Goal: Share content: Share content

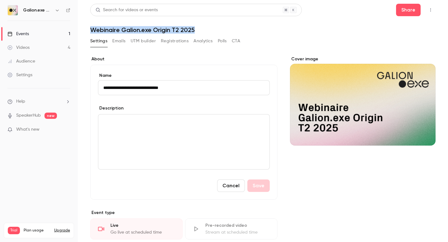
click at [178, 42] on button "Registrations" at bounding box center [175, 41] width 28 height 10
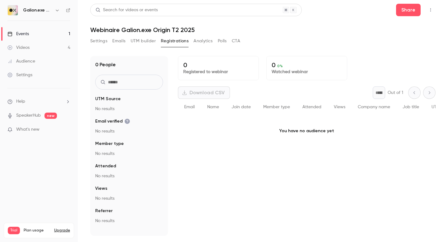
click at [120, 41] on button "Emails" at bounding box center [118, 41] width 13 height 10
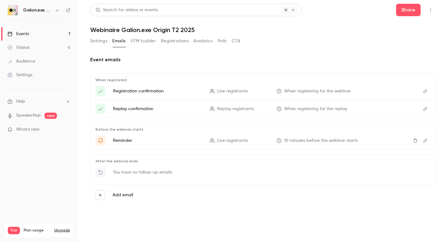
click at [101, 42] on button "Settings" at bounding box center [98, 41] width 17 height 10
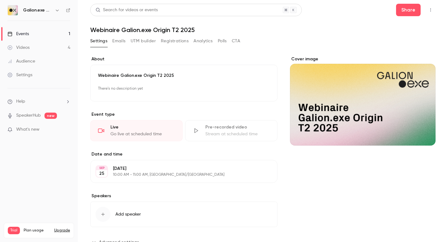
click at [122, 41] on button "Emails" at bounding box center [118, 41] width 13 height 10
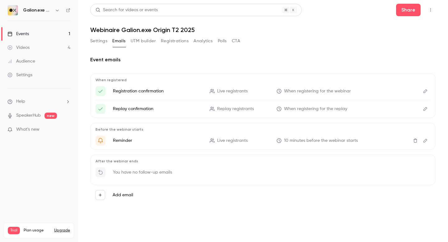
click at [426, 92] on icon "Edit" at bounding box center [425, 91] width 5 height 4
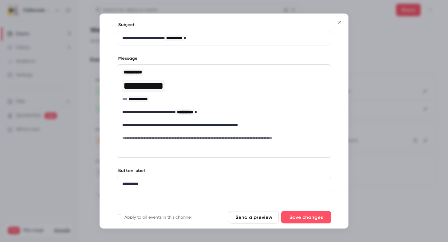
scroll to position [37, 0]
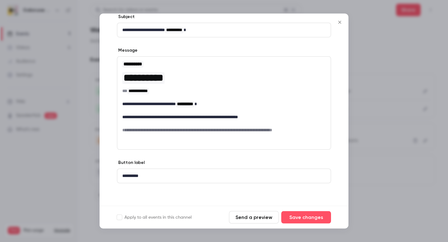
click at [340, 23] on icon "Close" at bounding box center [339, 22] width 7 height 5
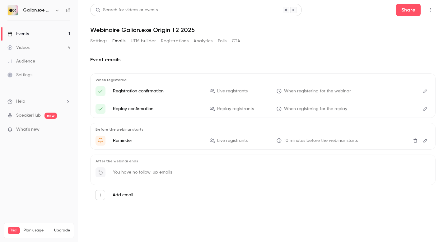
click at [425, 92] on icon "Edit" at bounding box center [425, 91] width 5 height 4
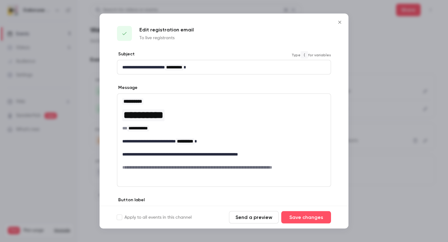
click at [182, 68] on span "**********" at bounding box center [174, 67] width 16 height 4
drag, startPoint x: 179, startPoint y: 68, endPoint x: 191, endPoint y: 68, distance: 12.1
click at [182, 68] on span "**********" at bounding box center [174, 67] width 16 height 4
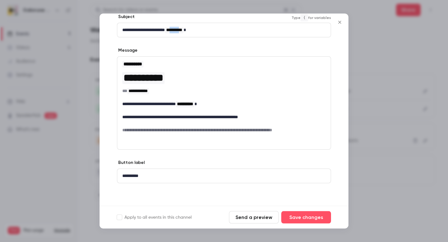
click at [340, 22] on icon "Close" at bounding box center [339, 22] width 3 height 3
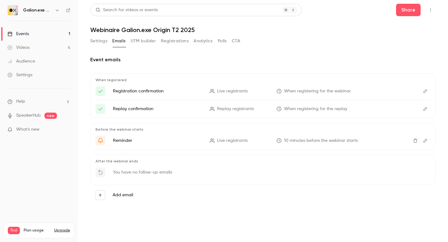
click at [223, 41] on button "Polls" at bounding box center [222, 41] width 9 height 10
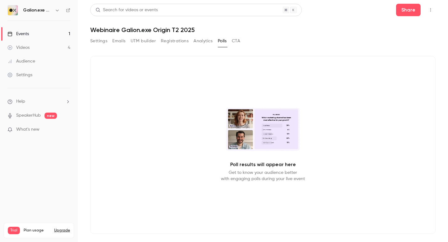
click at [202, 41] on button "Analytics" at bounding box center [203, 41] width 19 height 10
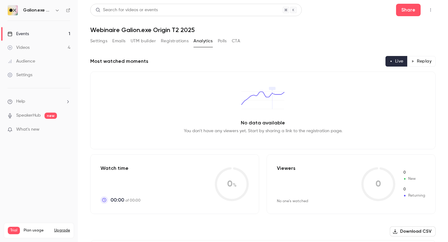
click at [172, 41] on button "Registrations" at bounding box center [175, 41] width 28 height 10
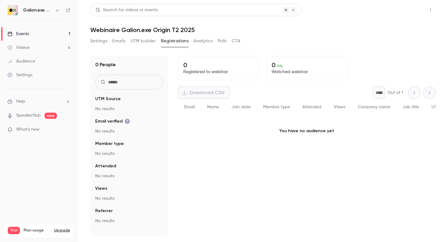
click at [411, 11] on button "Share" at bounding box center [408, 10] width 25 height 12
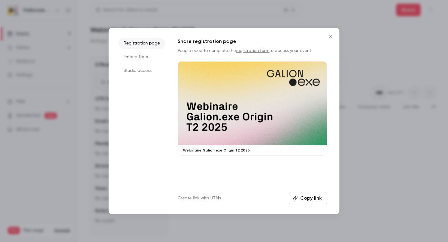
click at [307, 199] on button "Copy link" at bounding box center [308, 198] width 38 height 12
click at [330, 35] on icon "Close" at bounding box center [330, 36] width 7 height 5
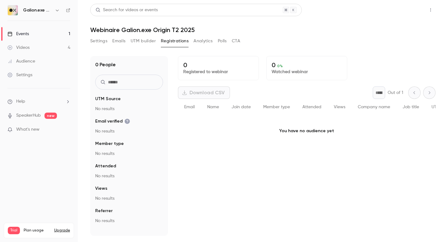
click at [407, 10] on button "Share" at bounding box center [408, 10] width 25 height 12
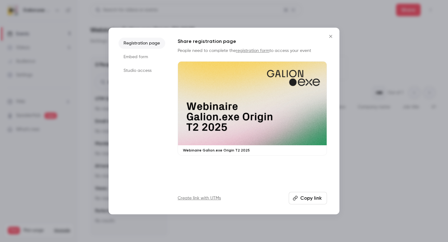
click at [247, 119] on div at bounding box center [252, 104] width 149 height 84
click at [331, 36] on icon "Close" at bounding box center [330, 36] width 3 height 3
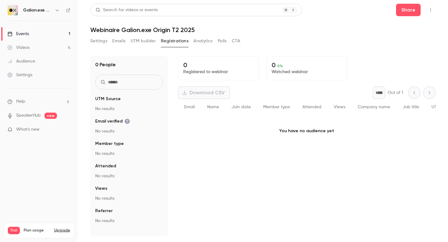
click at [33, 74] on link "Settings" at bounding box center [39, 75] width 78 height 14
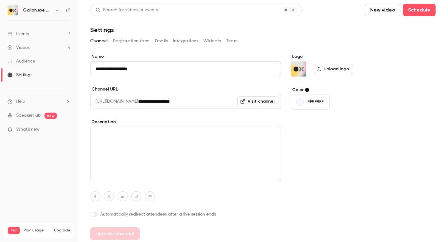
click at [127, 43] on button "Registration form" at bounding box center [131, 41] width 37 height 10
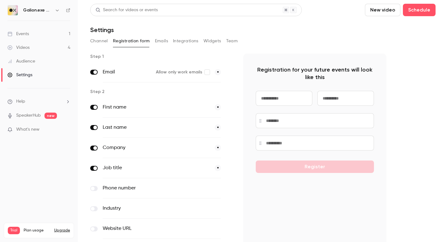
click at [161, 42] on button "Emails" at bounding box center [161, 41] width 13 height 10
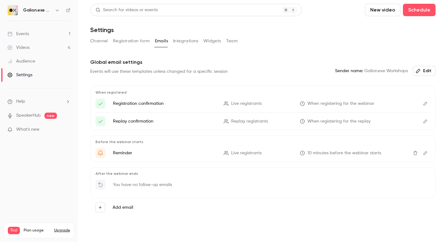
click at [100, 41] on button "Channel" at bounding box center [99, 41] width 18 height 10
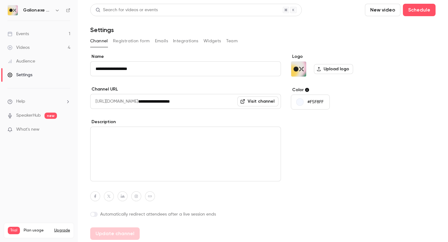
click at [161, 41] on button "Emails" at bounding box center [161, 41] width 13 height 10
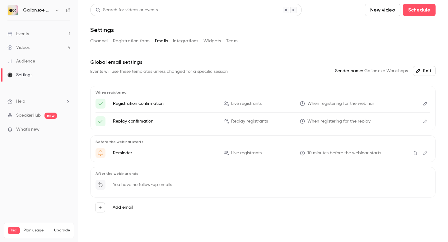
click at [132, 41] on button "Registration form" at bounding box center [131, 41] width 37 height 10
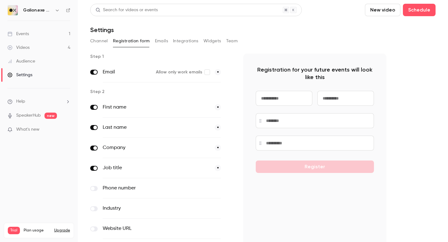
click at [95, 148] on span at bounding box center [95, 148] width 4 height 4
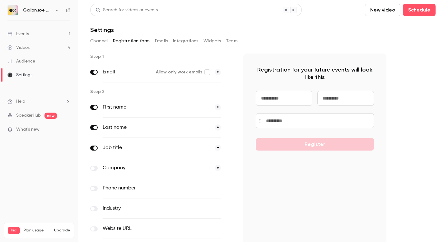
click at [95, 148] on span at bounding box center [95, 148] width 4 height 4
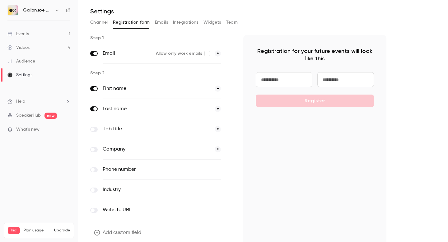
scroll to position [9, 0]
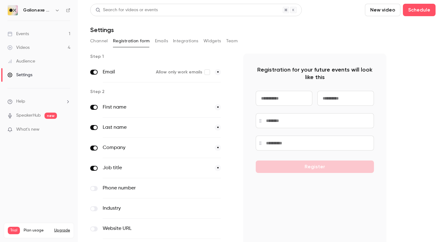
click at [34, 10] on h6 "Galion.exe Workshops" at bounding box center [37, 10] width 29 height 6
click at [27, 32] on div "Events" at bounding box center [17, 34] width 21 height 6
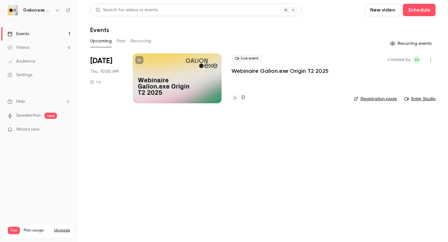
click at [378, 98] on link "Registration page" at bounding box center [375, 99] width 43 height 6
click at [432, 60] on icon "button" at bounding box center [430, 60] width 5 height 4
click at [290, 141] on div at bounding box center [224, 121] width 448 height 242
click at [265, 72] on p "Webinaire Galion.exe Origin T2 2025" at bounding box center [280, 70] width 97 height 7
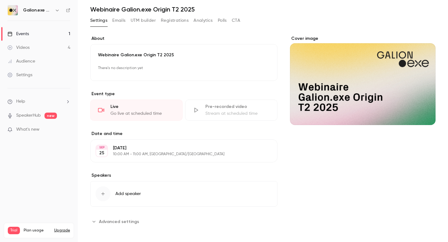
scroll to position [24, 0]
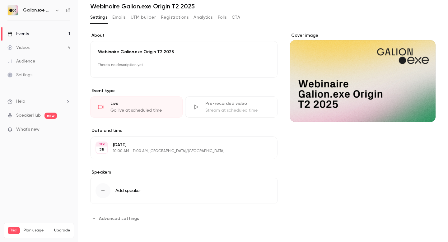
click at [120, 219] on span "Advanced settings" at bounding box center [119, 218] width 40 height 7
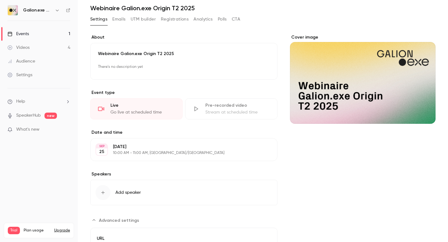
scroll to position [0, 0]
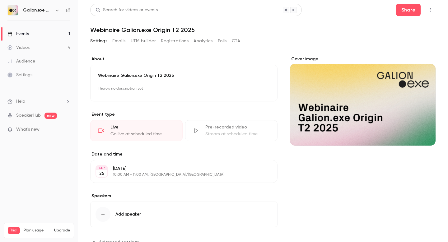
click at [120, 41] on button "Emails" at bounding box center [118, 41] width 13 height 10
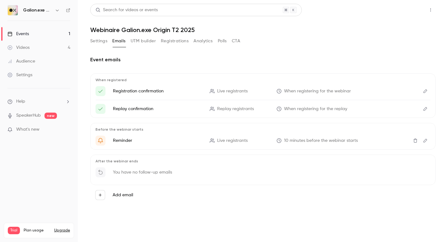
click at [405, 11] on button "Share" at bounding box center [408, 10] width 25 height 12
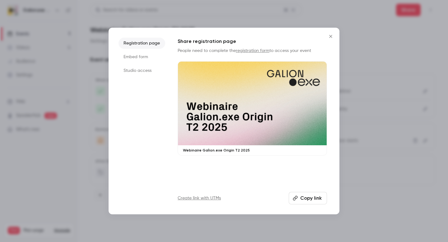
click at [247, 115] on div at bounding box center [252, 104] width 149 height 84
click at [238, 101] on div at bounding box center [252, 104] width 149 height 84
